Goal: Task Accomplishment & Management: Use online tool/utility

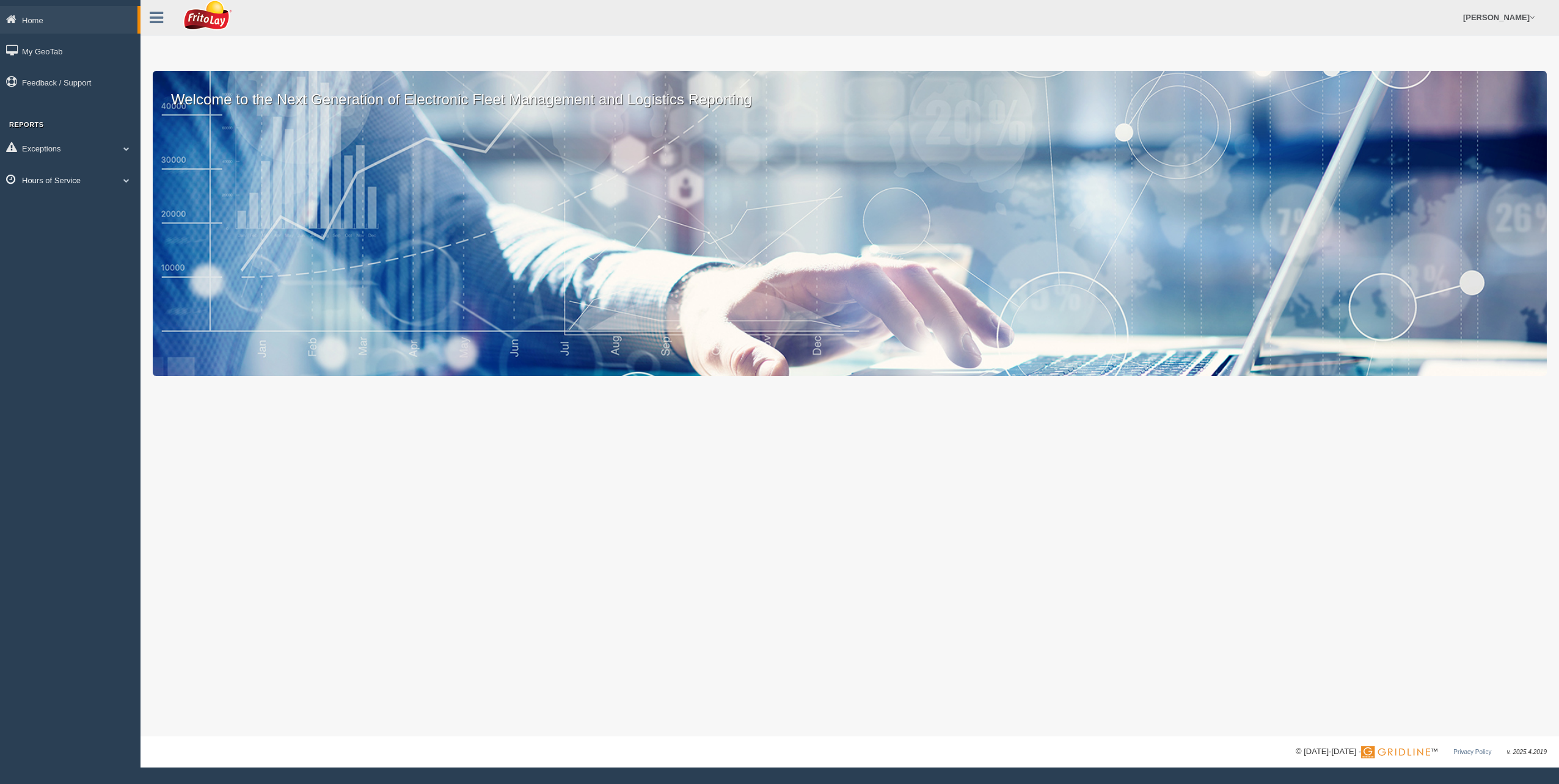
click at [123, 181] on span at bounding box center [126, 180] width 15 height 6
click at [96, 228] on link "HOS Violation Audit Reports" at bounding box center [79, 229] width 116 height 22
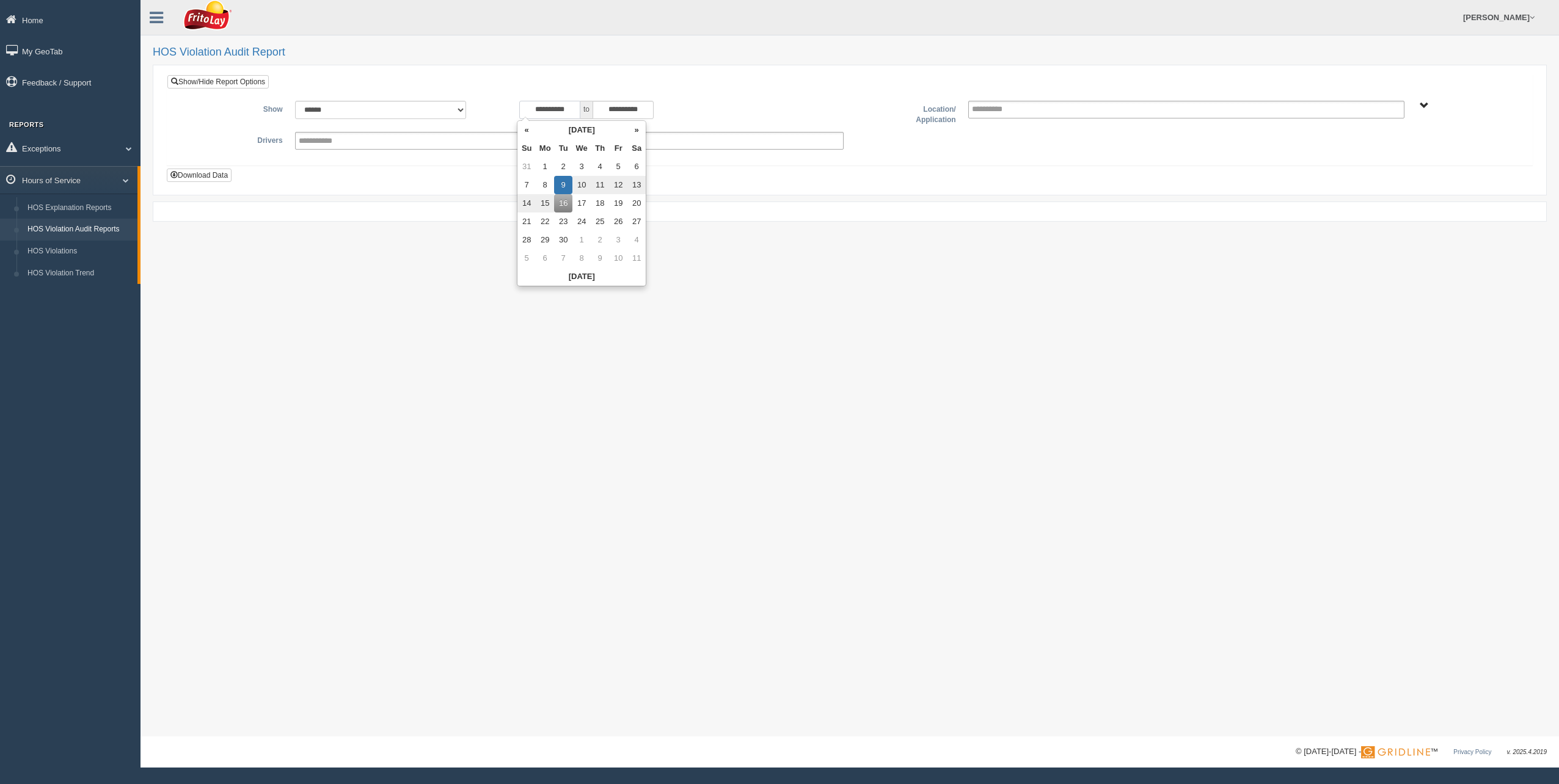
click at [524, 111] on input "**********" at bounding box center [549, 110] width 61 height 18
click at [530, 128] on th "«" at bounding box center [526, 130] width 18 height 18
click at [530, 228] on td "17" at bounding box center [529, 221] width 18 height 18
type input "**********"
click at [767, 168] on div "**********" at bounding box center [850, 129] width 1366 height 110
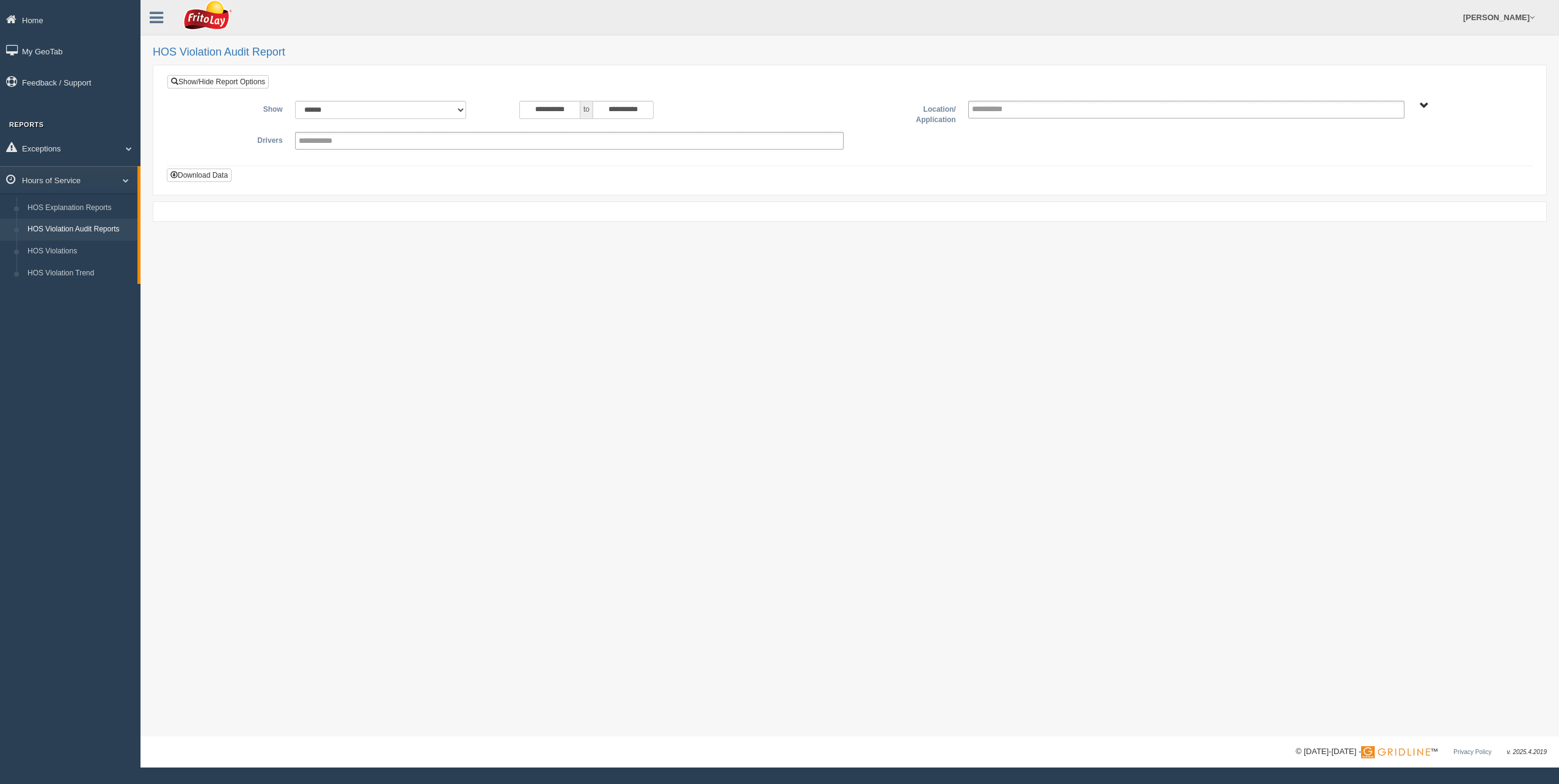
click at [1424, 104] on span "NORTHCENTRAL REGION" at bounding box center [1424, 106] width 9 height 9
click at [1391, 149] on button "NORTHCENTRAL REGION" at bounding box center [1406, 149] width 106 height 14
click at [1370, 229] on button "MARKET NC3" at bounding box center [1384, 231] width 62 height 14
click at [1368, 157] on div "Up One Level Select MARKET NC3 Select Everything in MARKET NC3 COASTAL MICHIGAN…" at bounding box center [1428, 207] width 166 height 138
click at [1377, 151] on button "Up One Level" at bounding box center [1382, 149] width 59 height 14
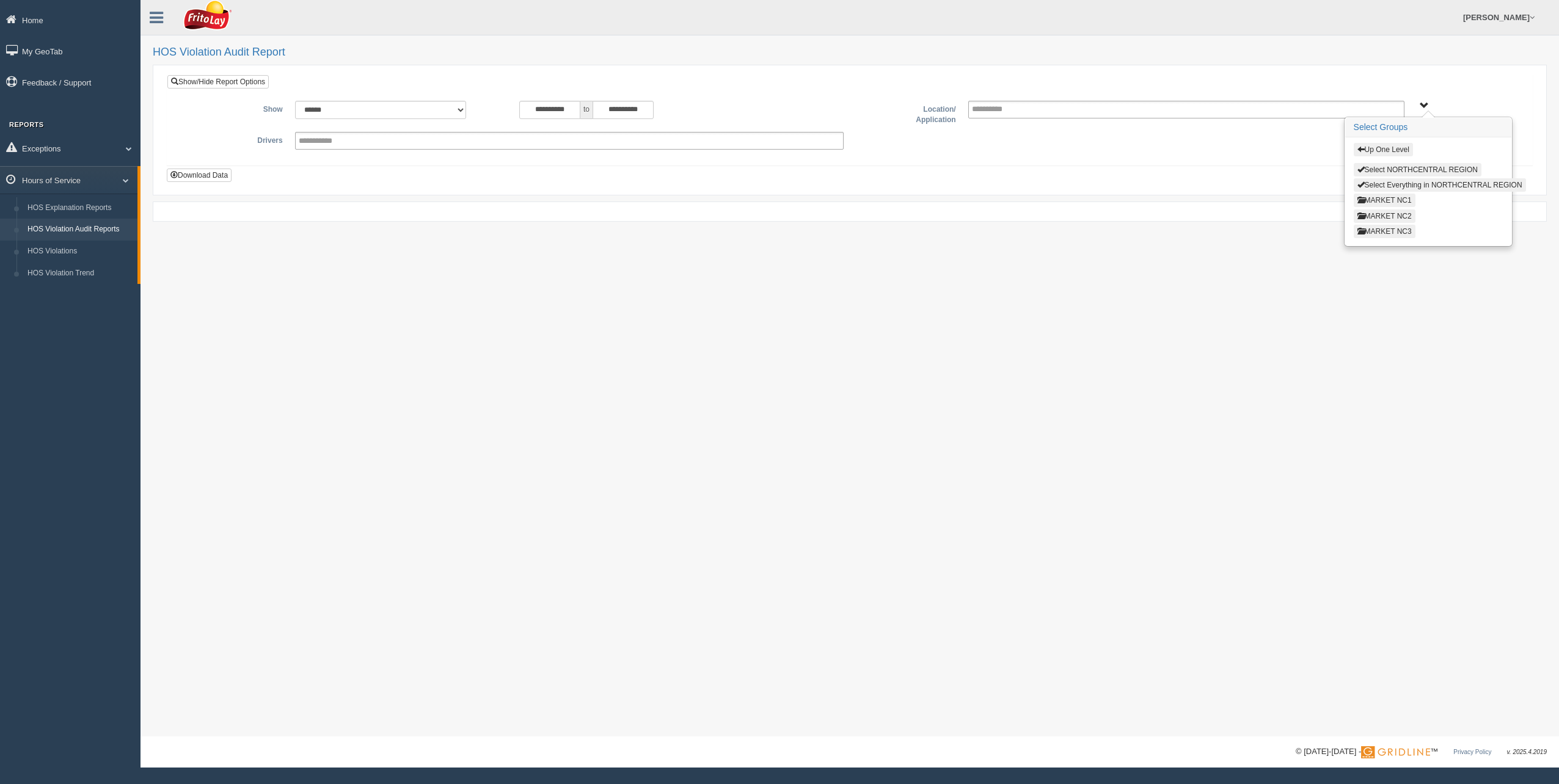
click at [1391, 202] on button "MARKET NC1" at bounding box center [1384, 200] width 62 height 14
click at [1381, 262] on button "WINDY CITY ZONE-MU01530" at bounding box center [1416, 262] width 126 height 14
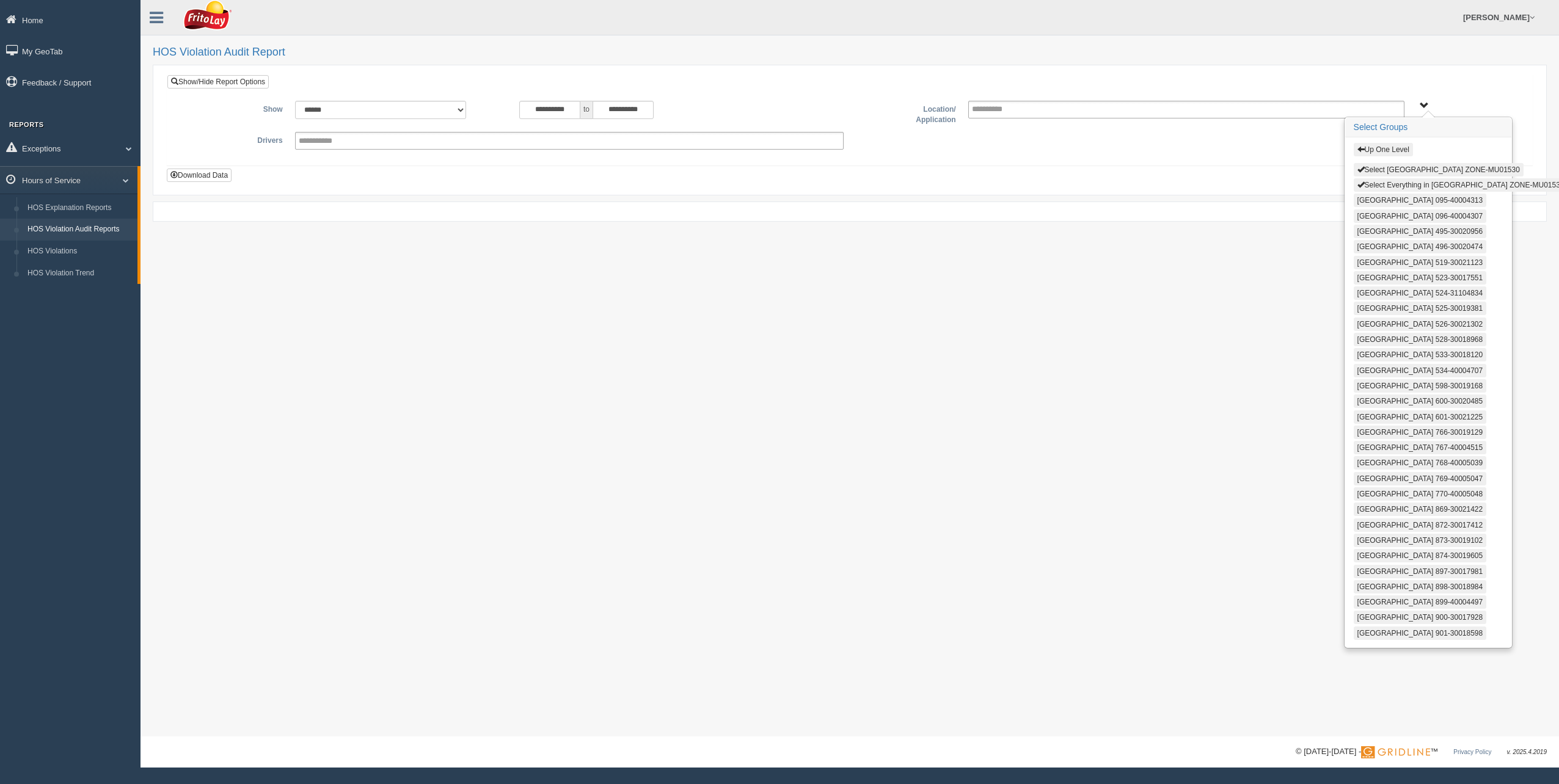
click at [1382, 183] on button "Select Everything in WINDY CITY ZONE-MU01530" at bounding box center [1460, 185] width 214 height 14
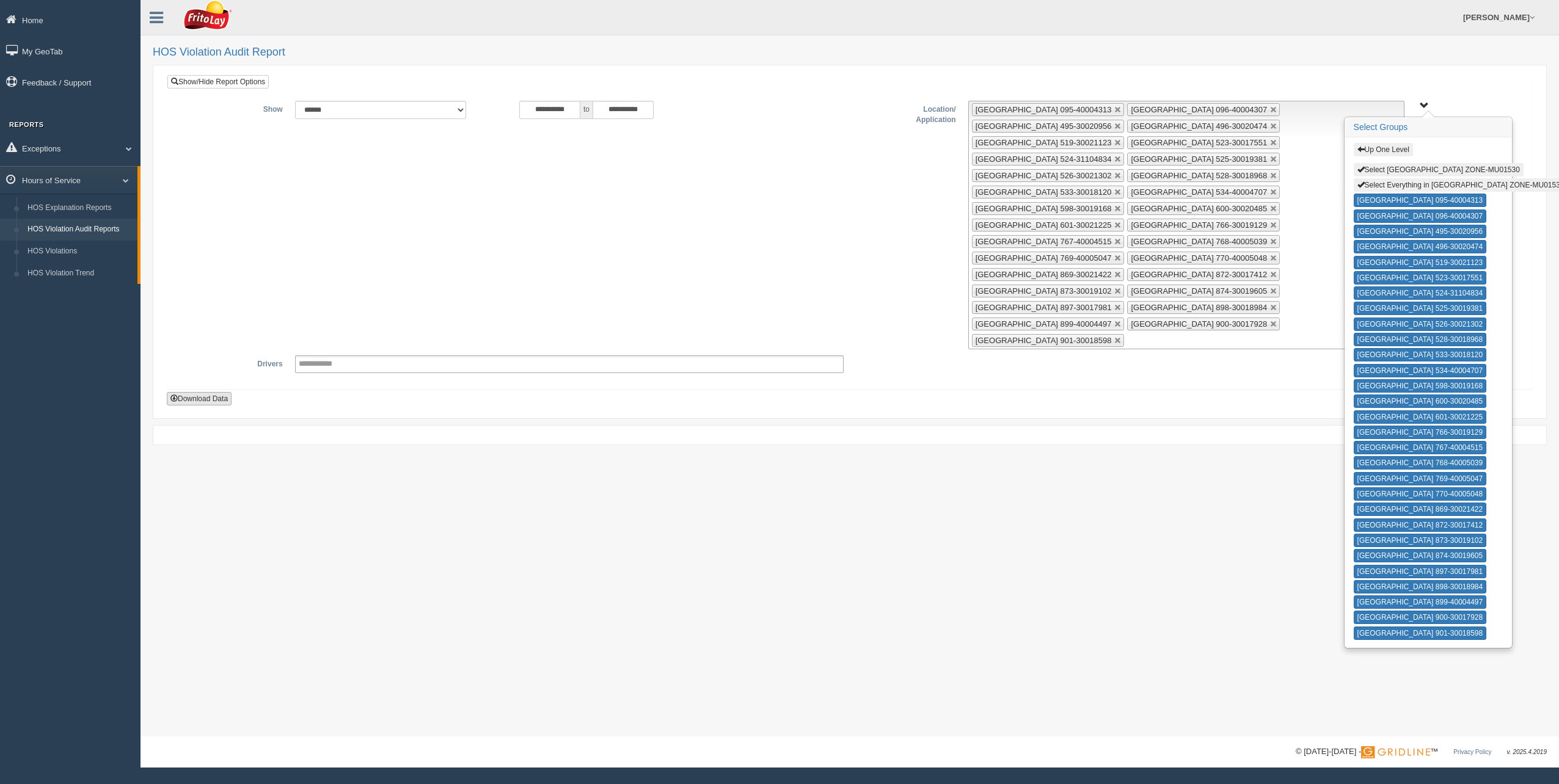
click at [188, 393] on button "Download Data" at bounding box center [199, 399] width 65 height 14
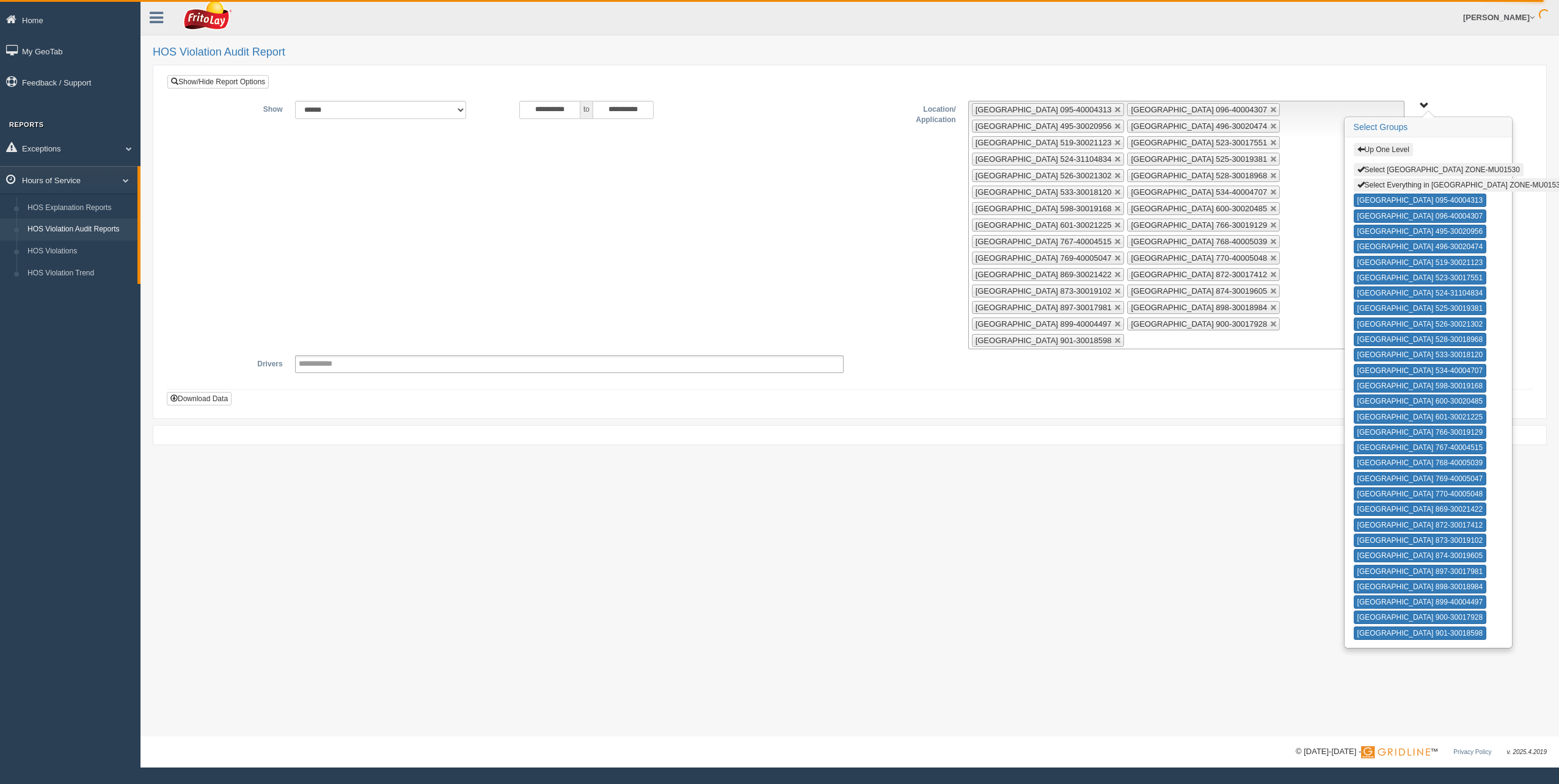
click at [127, 180] on span at bounding box center [120, 180] width 15 height 6
click at [33, 19] on link "Home" at bounding box center [70, 20] width 140 height 27
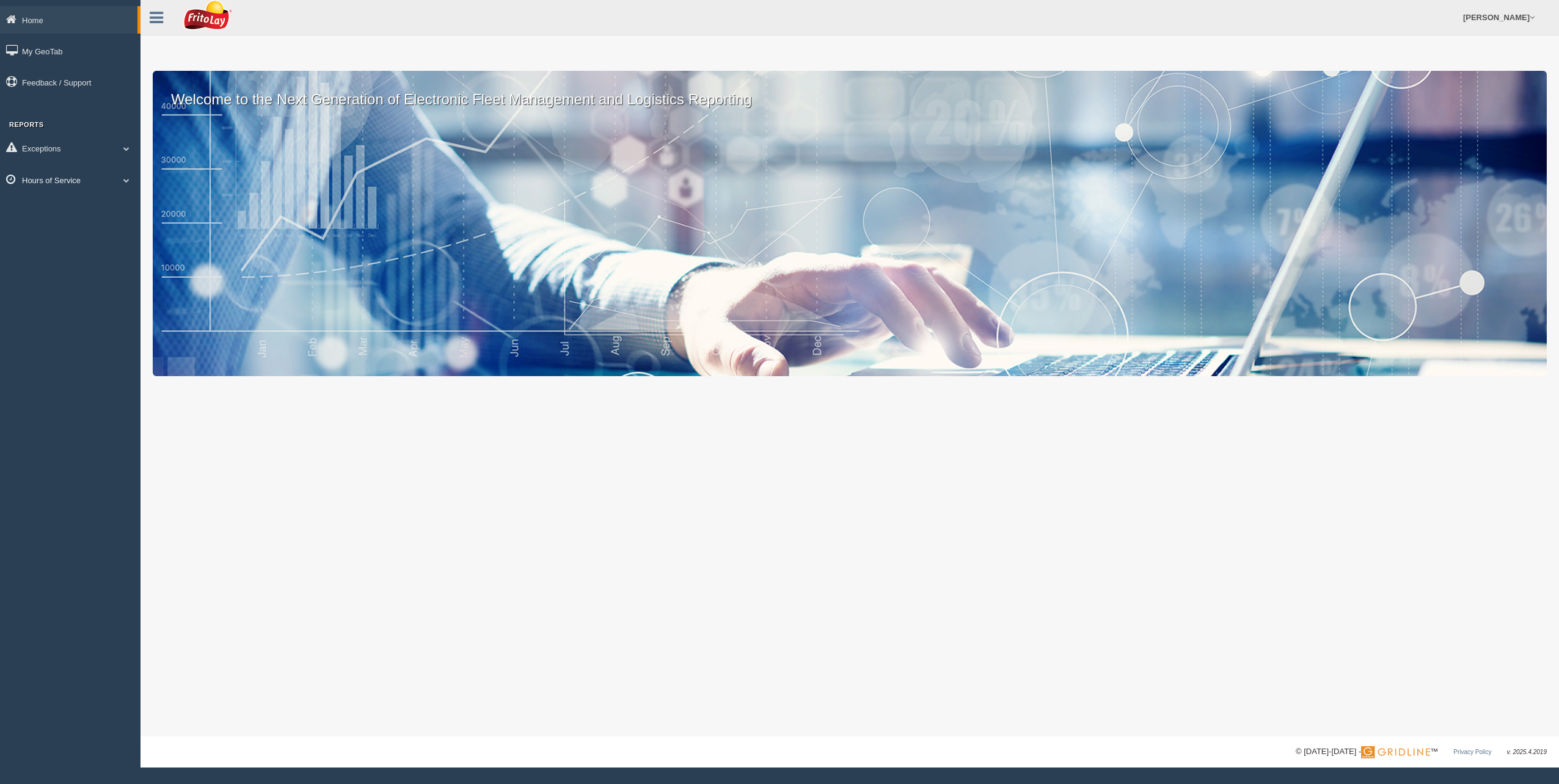
click at [127, 179] on span at bounding box center [126, 180] width 15 height 6
drag, startPoint x: 124, startPoint y: 179, endPoint x: 127, endPoint y: 169, distance: 10.4
click at [124, 179] on span at bounding box center [120, 180] width 15 height 6
click at [30, 22] on link "Home" at bounding box center [68, 20] width 138 height 27
click at [36, 46] on link "My GeoTab" at bounding box center [70, 51] width 140 height 27
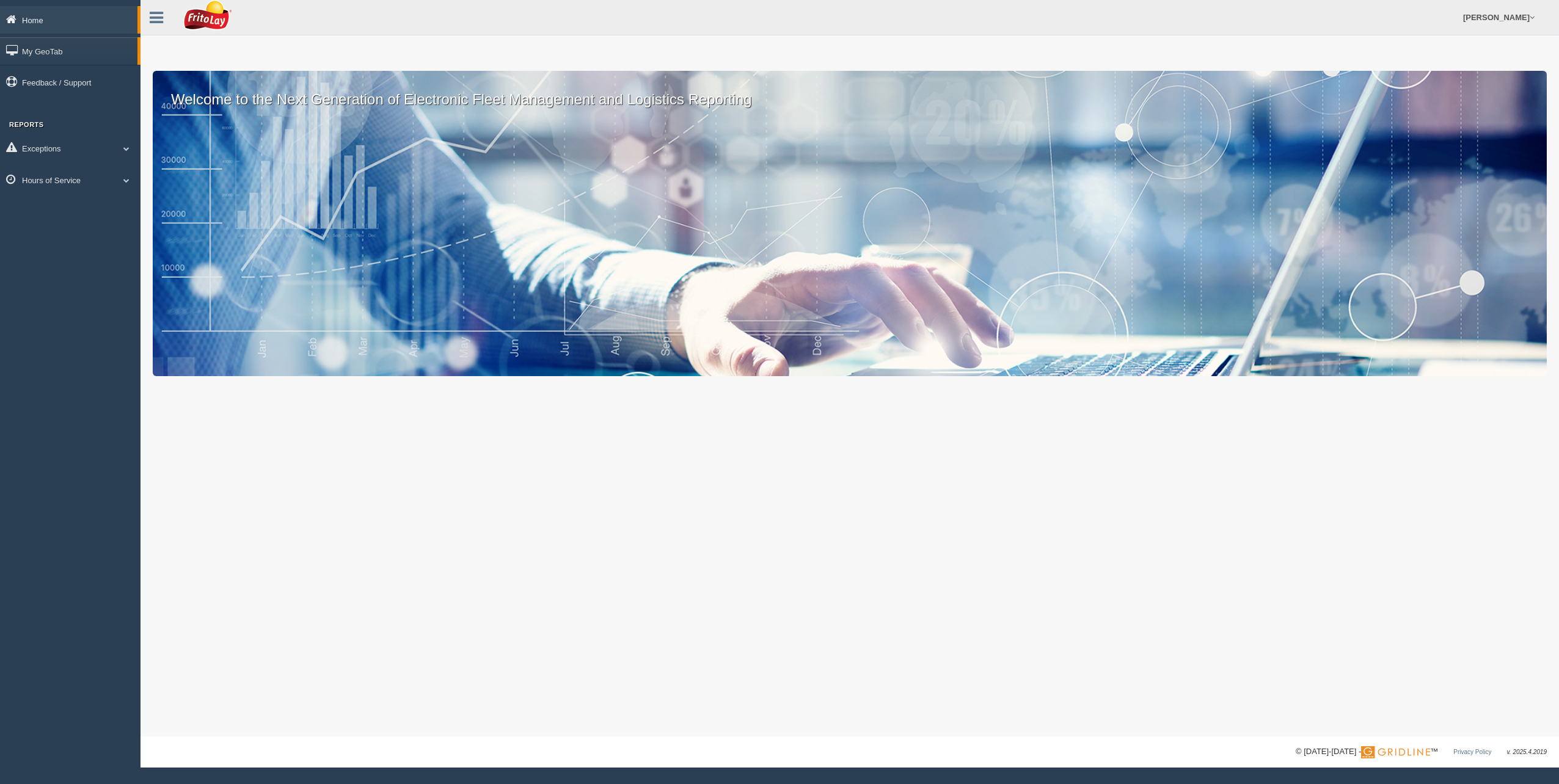
click at [29, 15] on link "Home" at bounding box center [68, 20] width 138 height 27
click at [40, 53] on link "My GeoTab" at bounding box center [70, 51] width 140 height 27
